Goal: Information Seeking & Learning: Learn about a topic

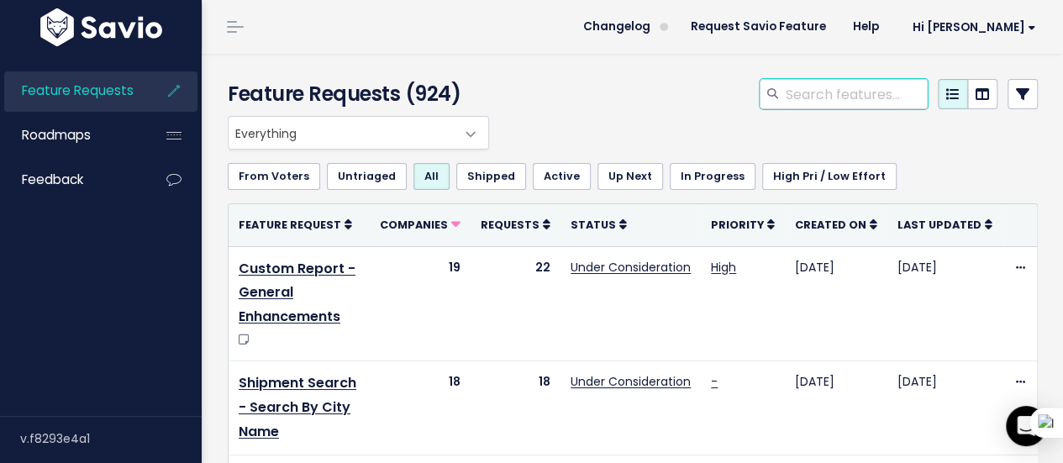
click at [828, 91] on input "search" at bounding box center [856, 94] width 144 height 30
type input "trailer type"
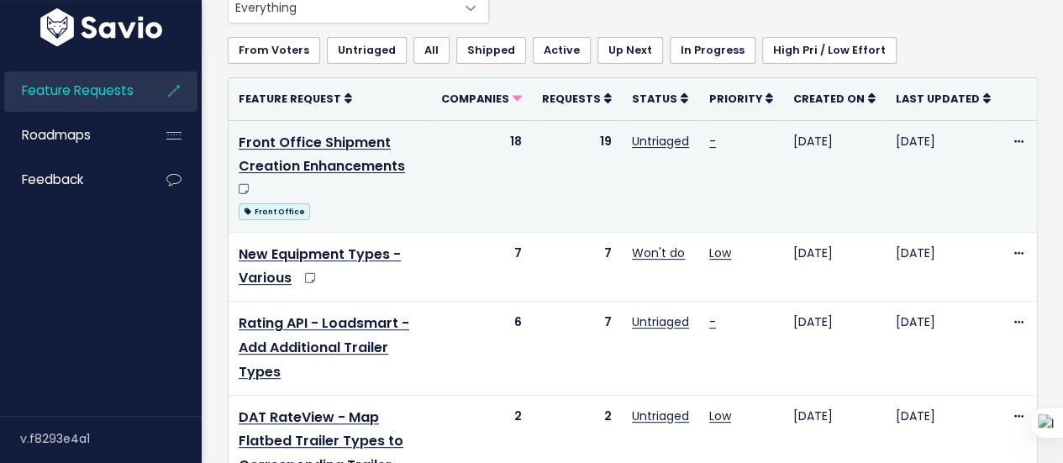
scroll to position [165, 0]
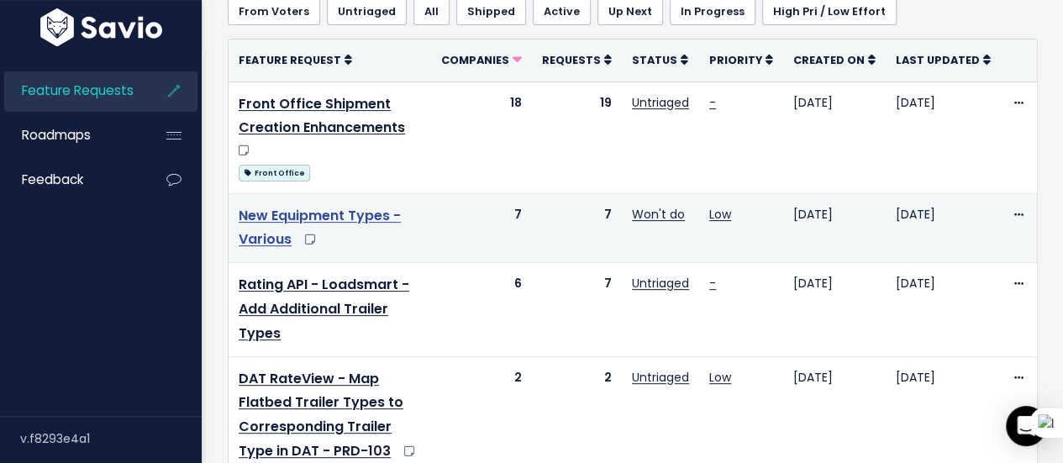
click at [359, 210] on link "New Equipment Types - Various" at bounding box center [320, 228] width 162 height 44
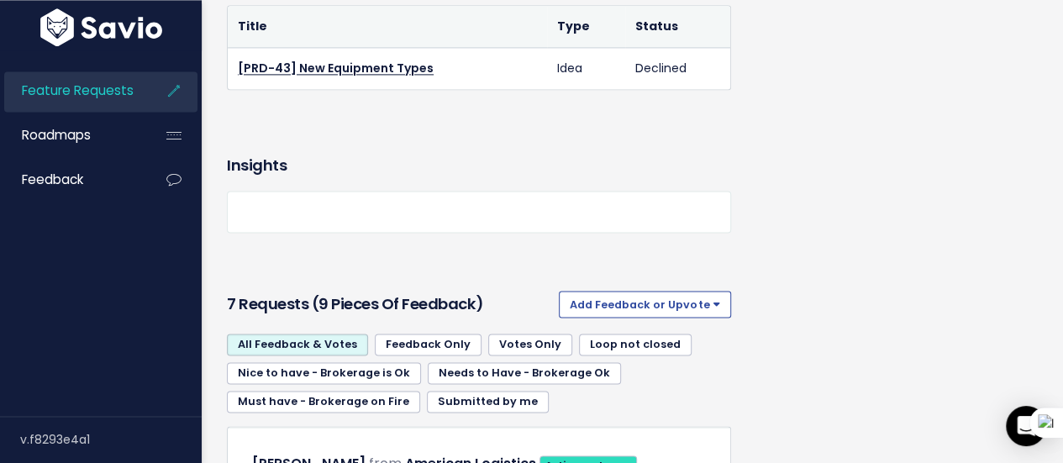
scroll to position [1169, 0]
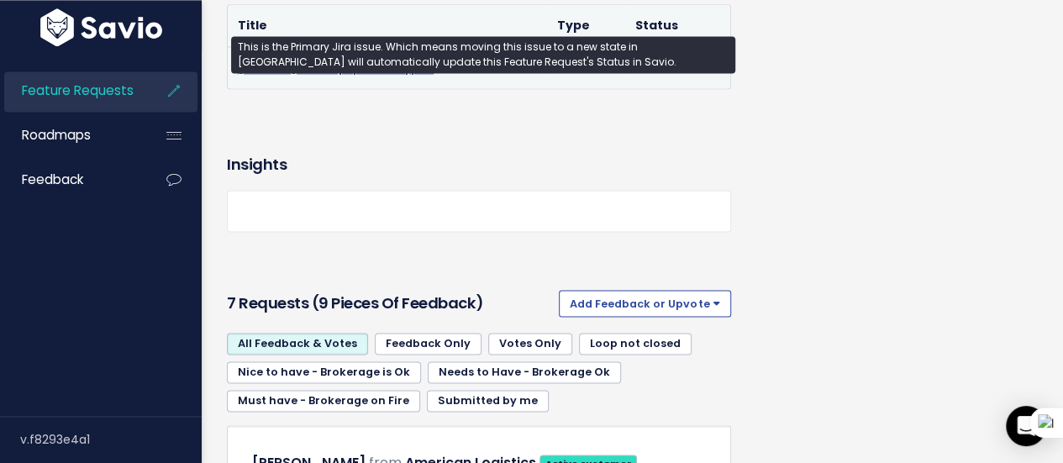
click at [393, 76] on link "[PRD-43] New Equipment Types" at bounding box center [336, 67] width 196 height 17
